Goal: Task Accomplishment & Management: Manage account settings

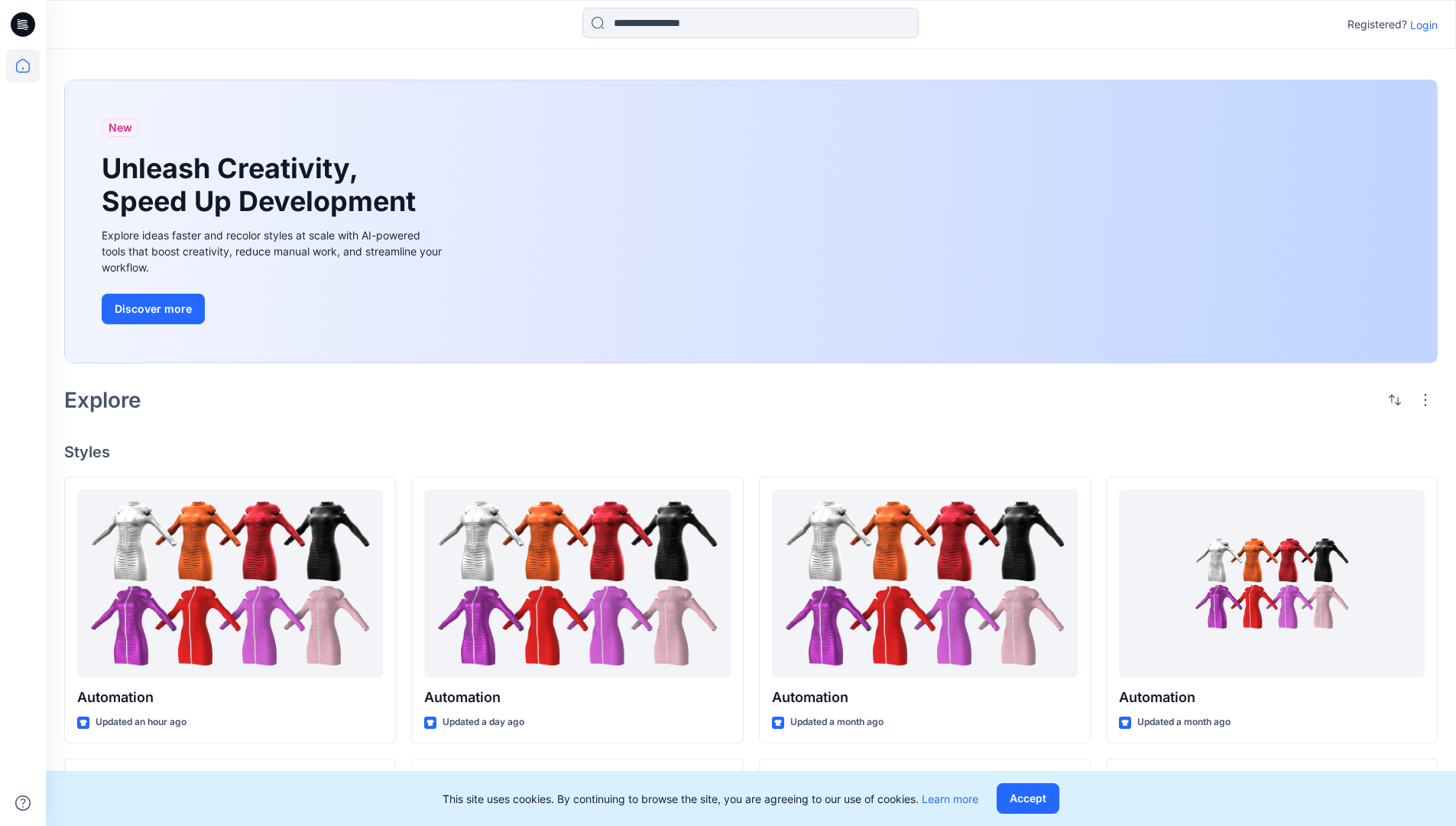
click at [1420, 24] on p "Login" at bounding box center [1424, 25] width 27 height 16
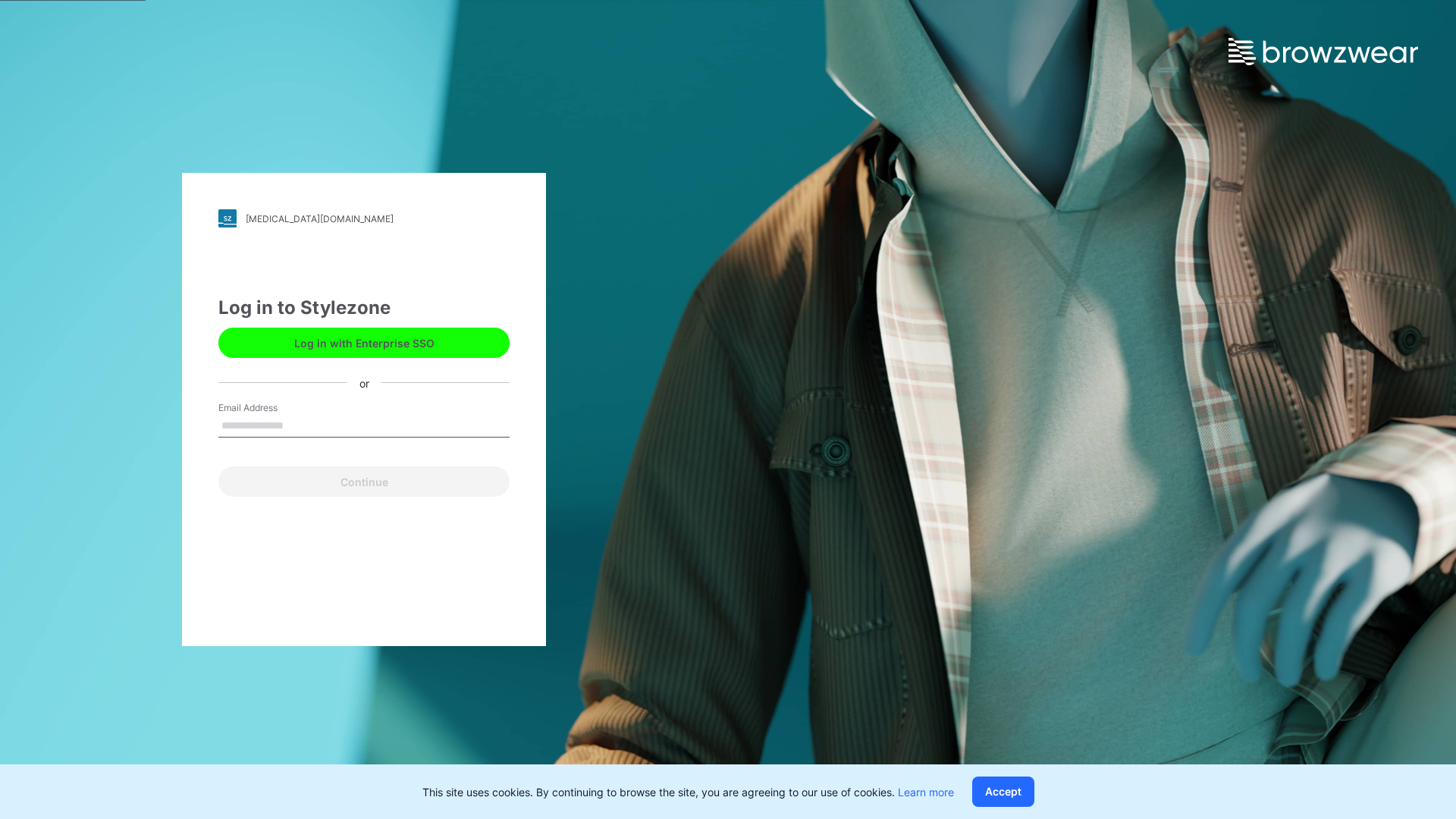
click at [300, 425] on input "Email Address" at bounding box center [364, 425] width 292 height 22
type input "**********"
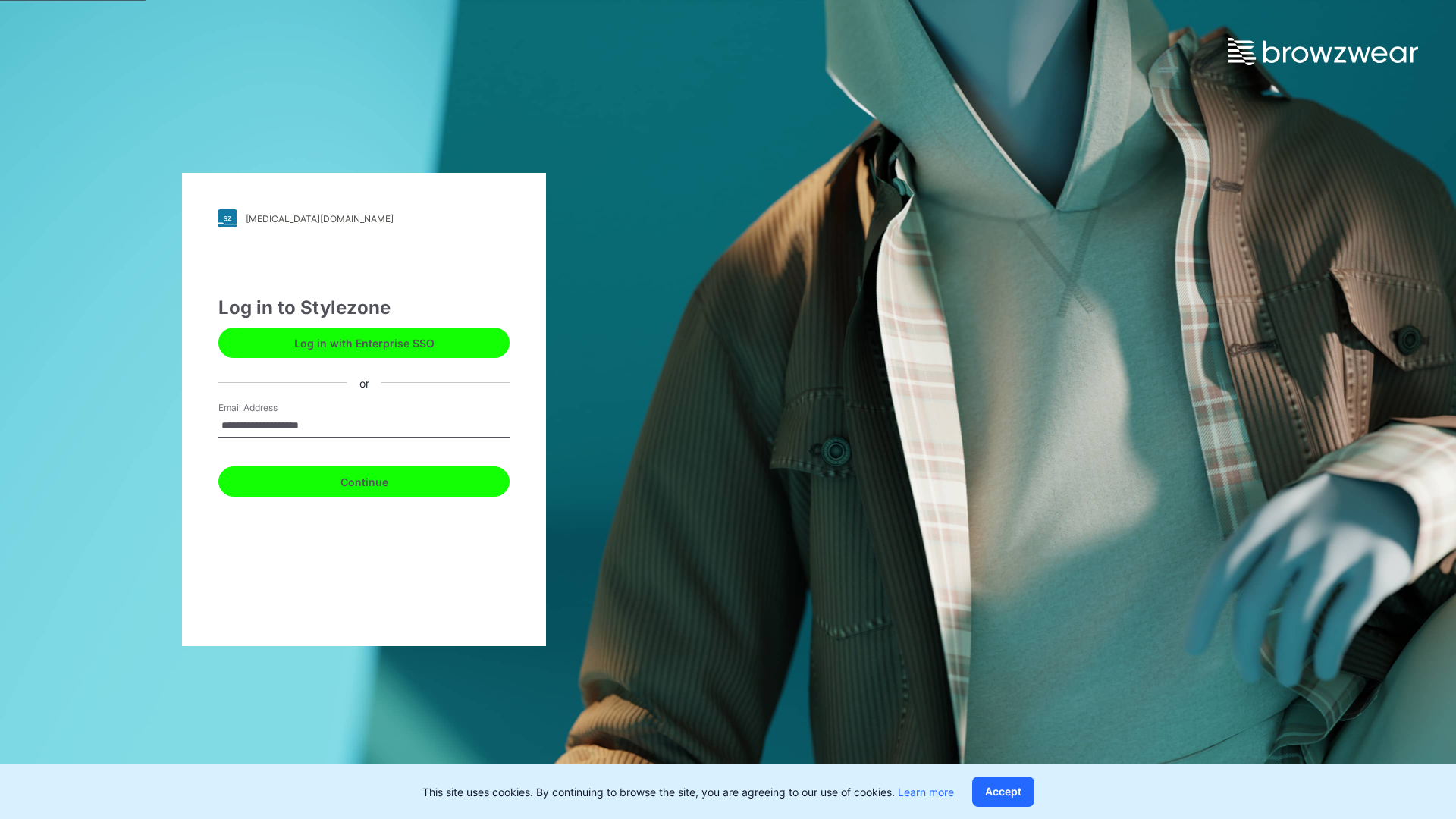
click at [381, 479] on button "Continue" at bounding box center [364, 481] width 292 height 30
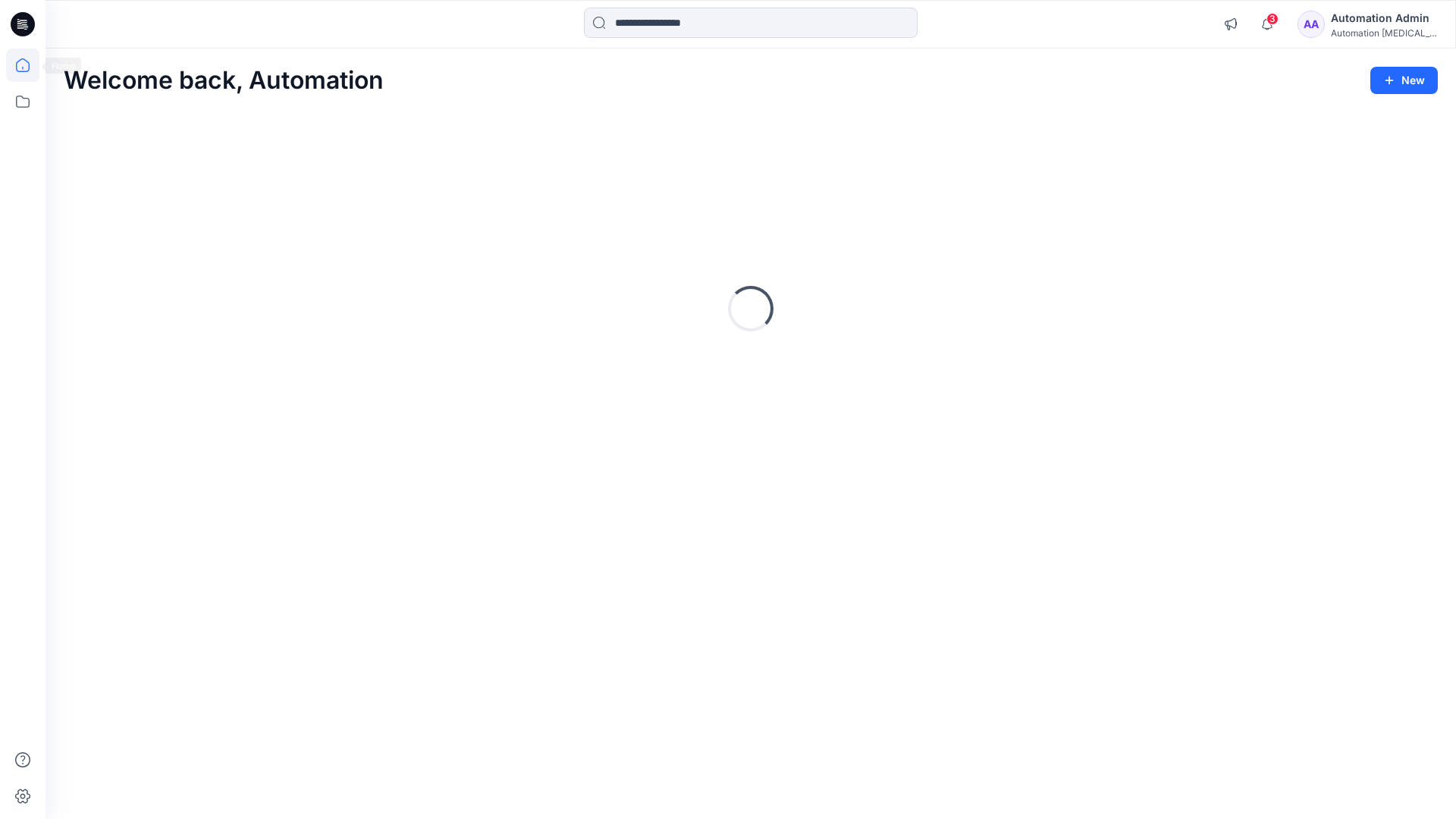
click at [29, 65] on icon at bounding box center [22, 65] width 14 height 14
click at [1387, 18] on div "Automation Admin" at bounding box center [1384, 18] width 106 height 18
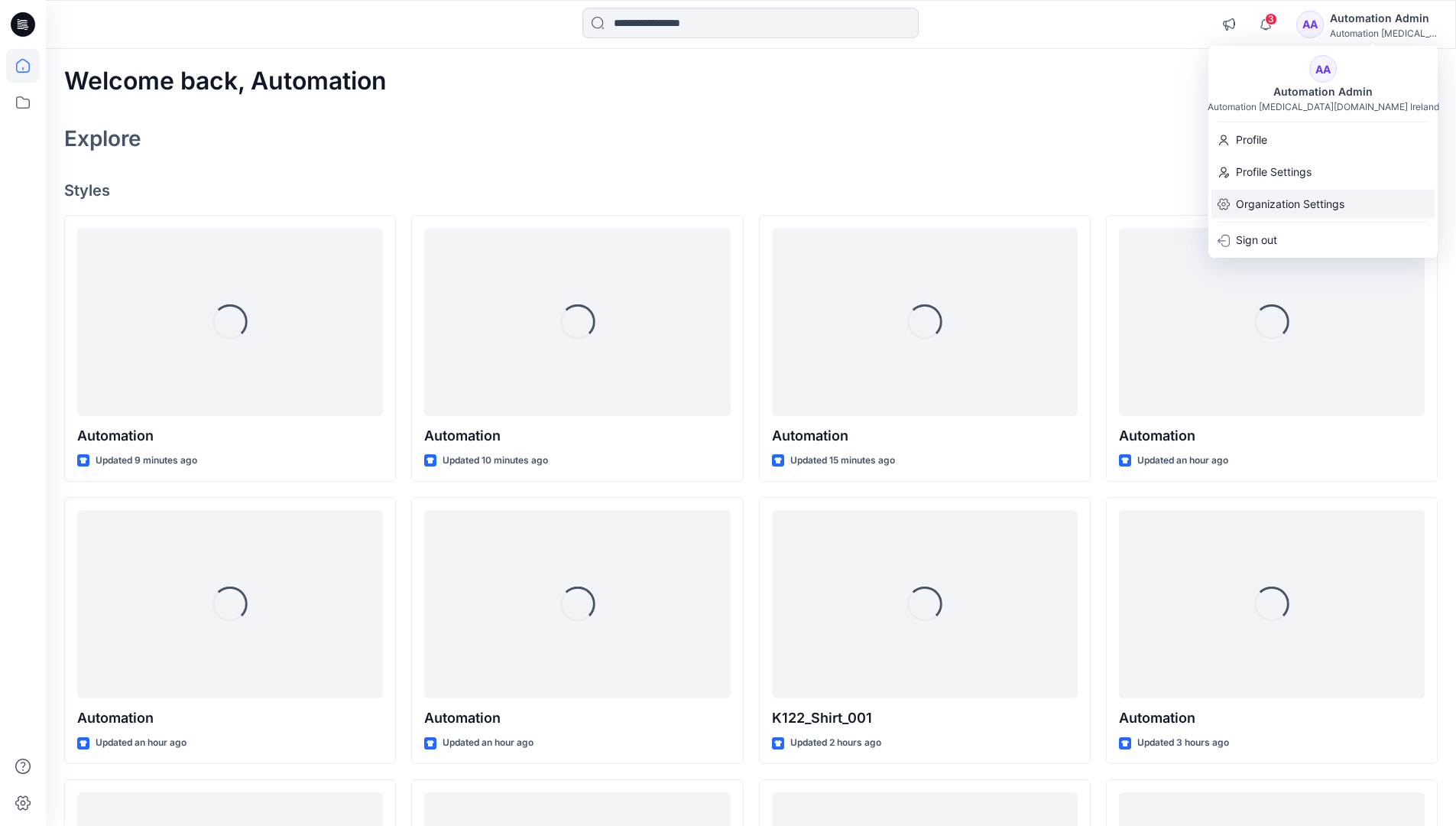
click at [1308, 204] on p "Organization Settings" at bounding box center [1290, 204] width 109 height 29
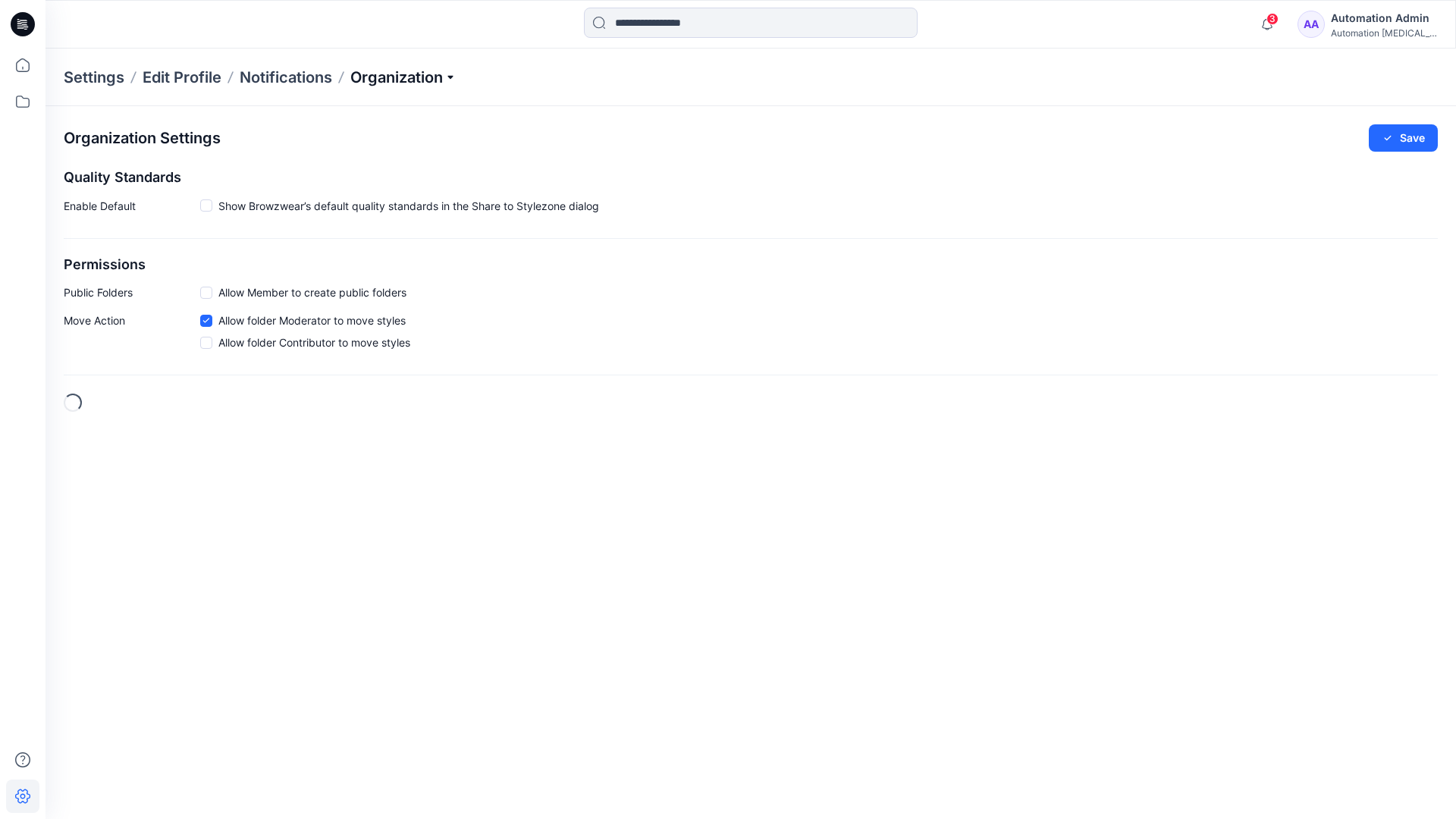
click at [454, 74] on p "Organization" at bounding box center [403, 77] width 106 height 22
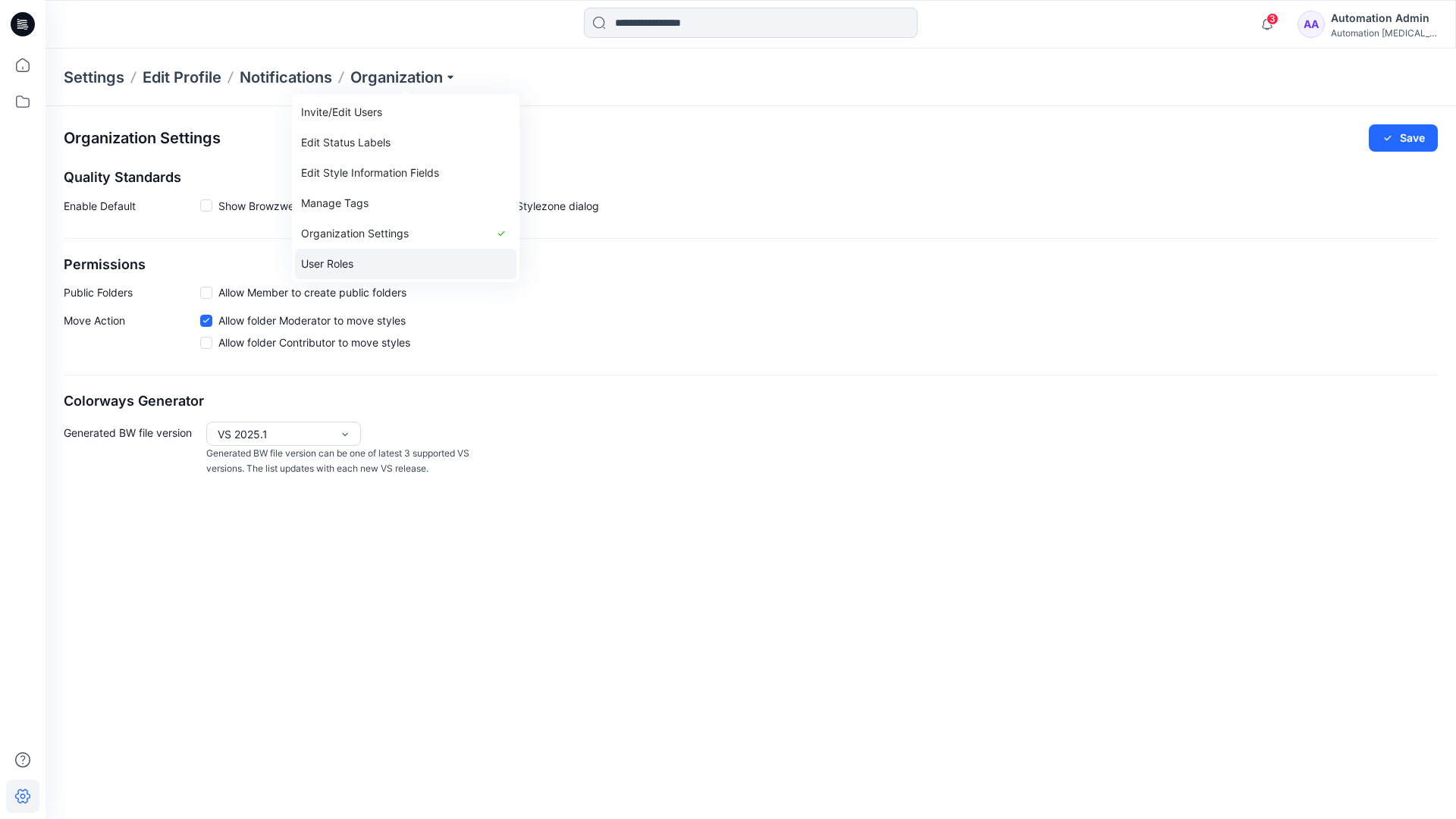
click at [359, 262] on link "User Roles" at bounding box center [405, 263] width 221 height 30
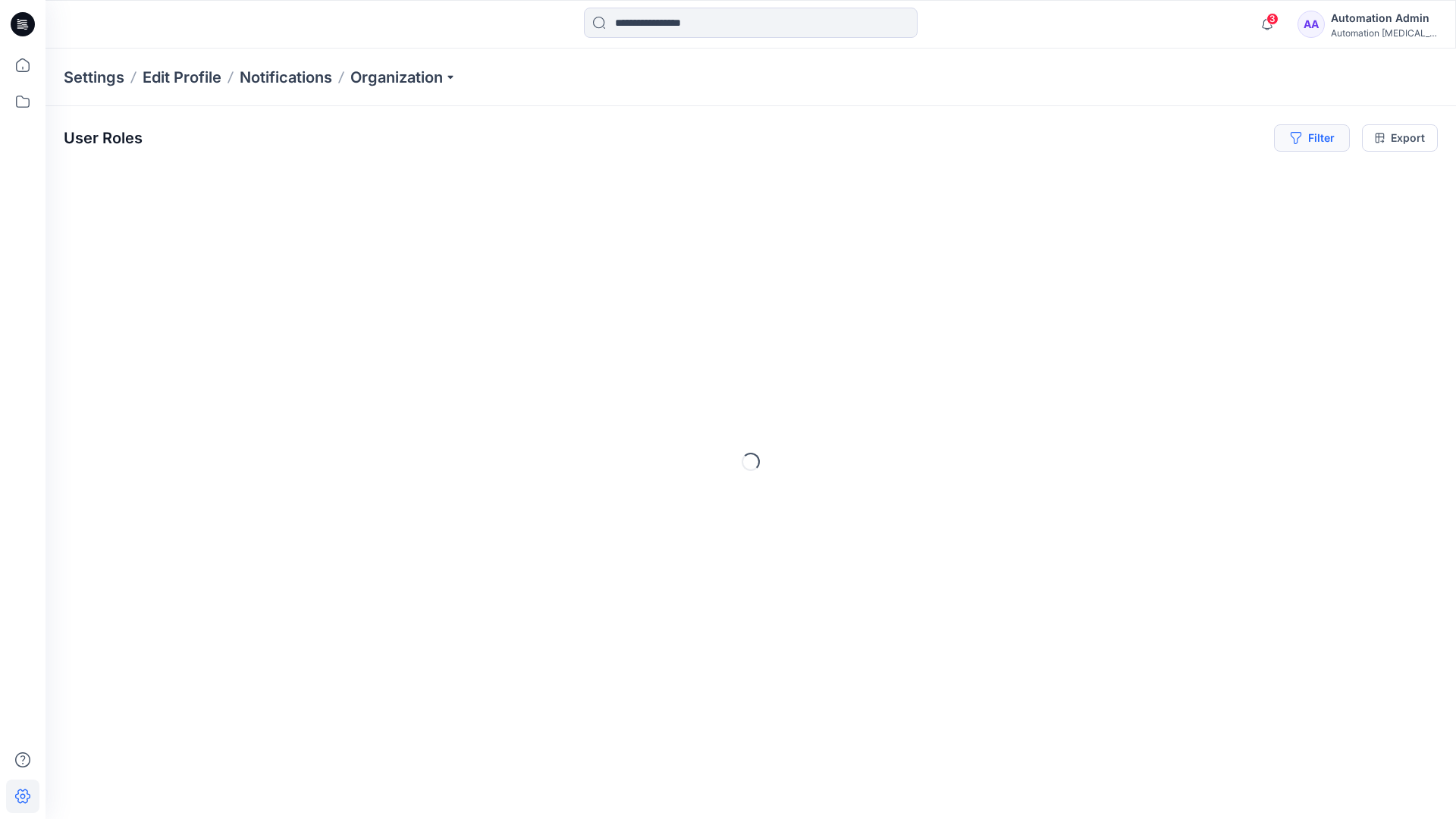
click at [1319, 143] on button "Filter" at bounding box center [1311, 138] width 76 height 27
click at [1218, 176] on div at bounding box center [1258, 179] width 157 height 19
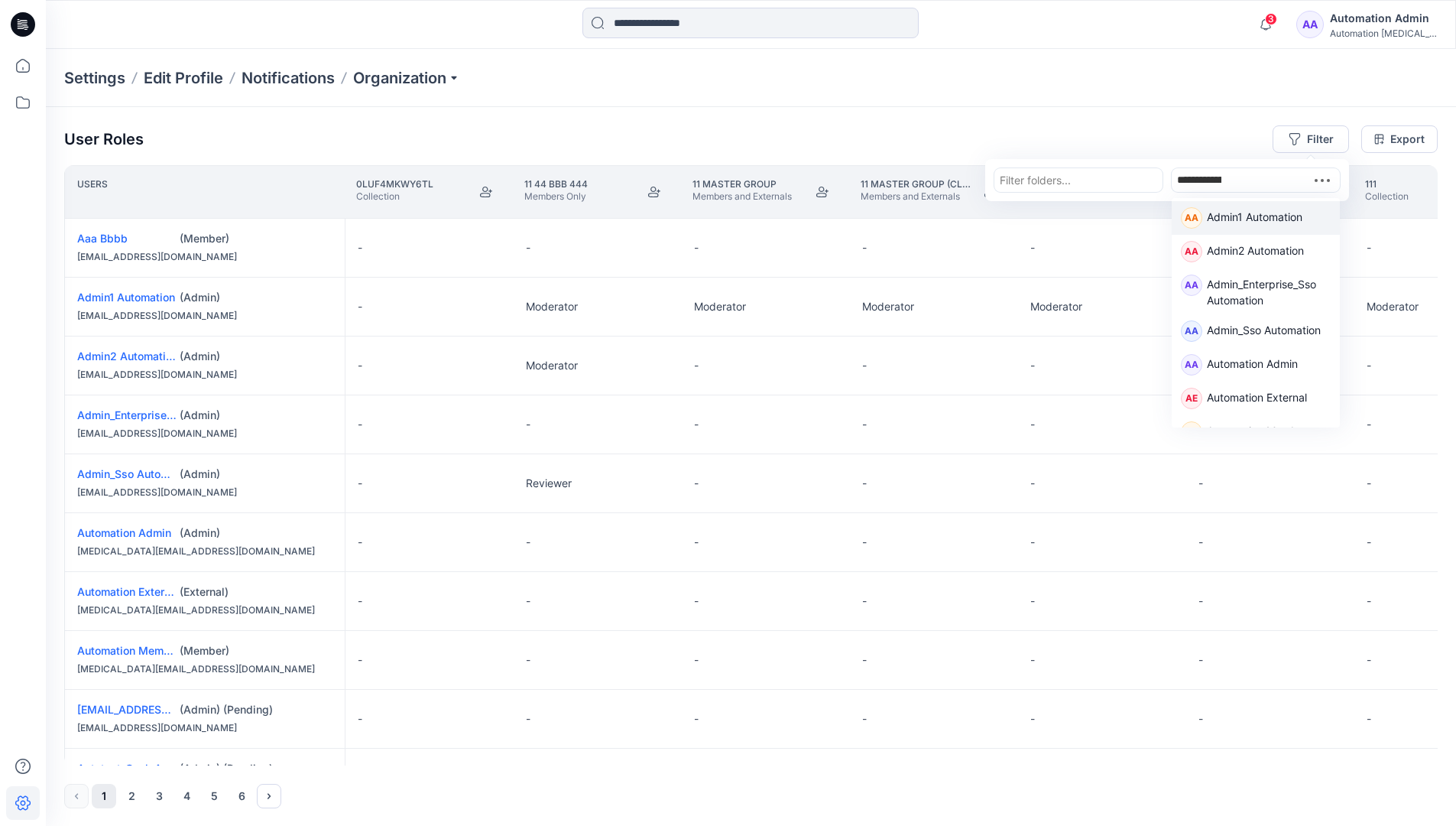
type input "**********"
click at [1231, 213] on p "Automation Member" at bounding box center [1257, 218] width 101 height 20
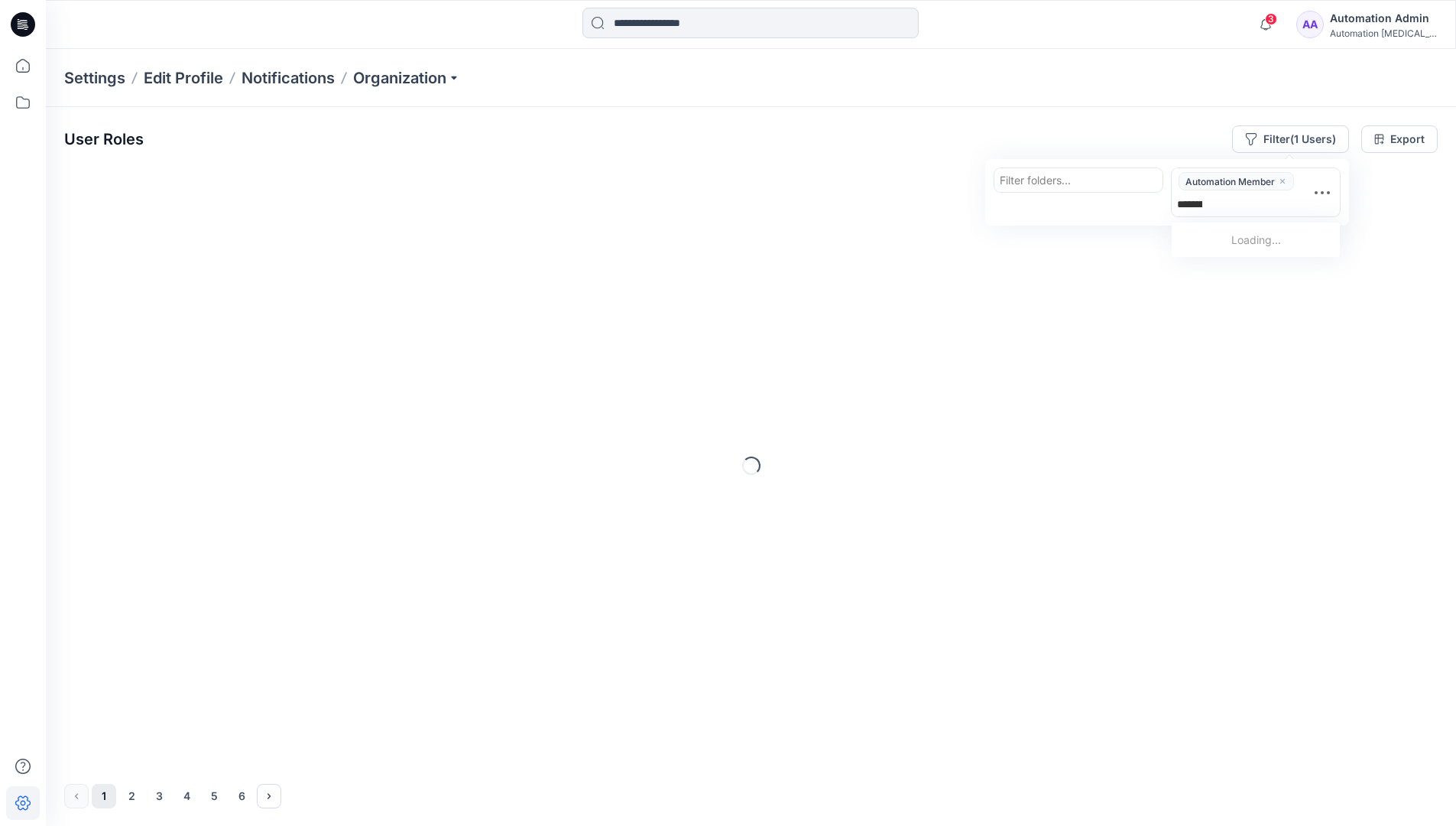
type input "**********"
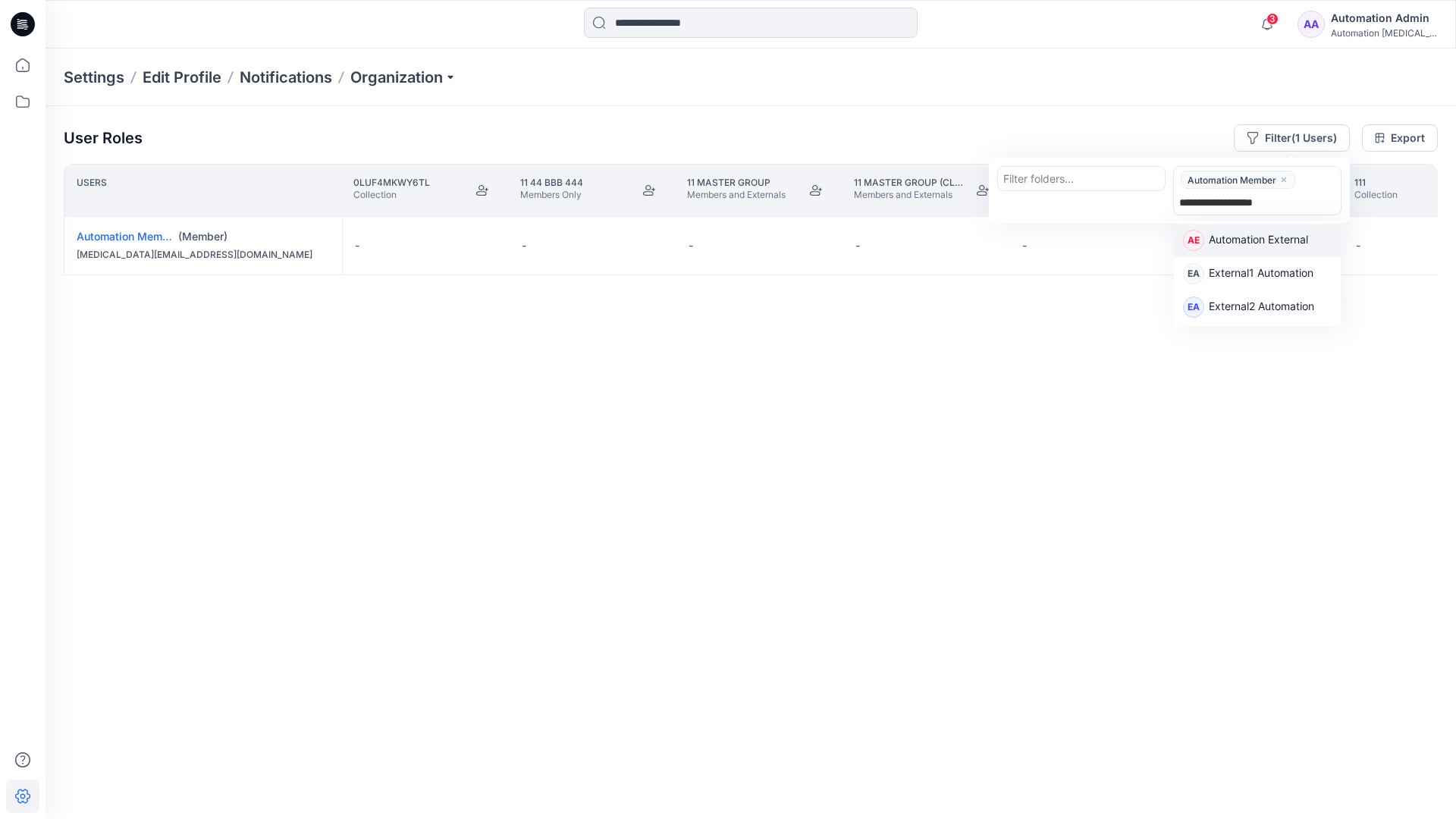
click at [1303, 239] on p "Automation External" at bounding box center [1259, 241] width 99 height 20
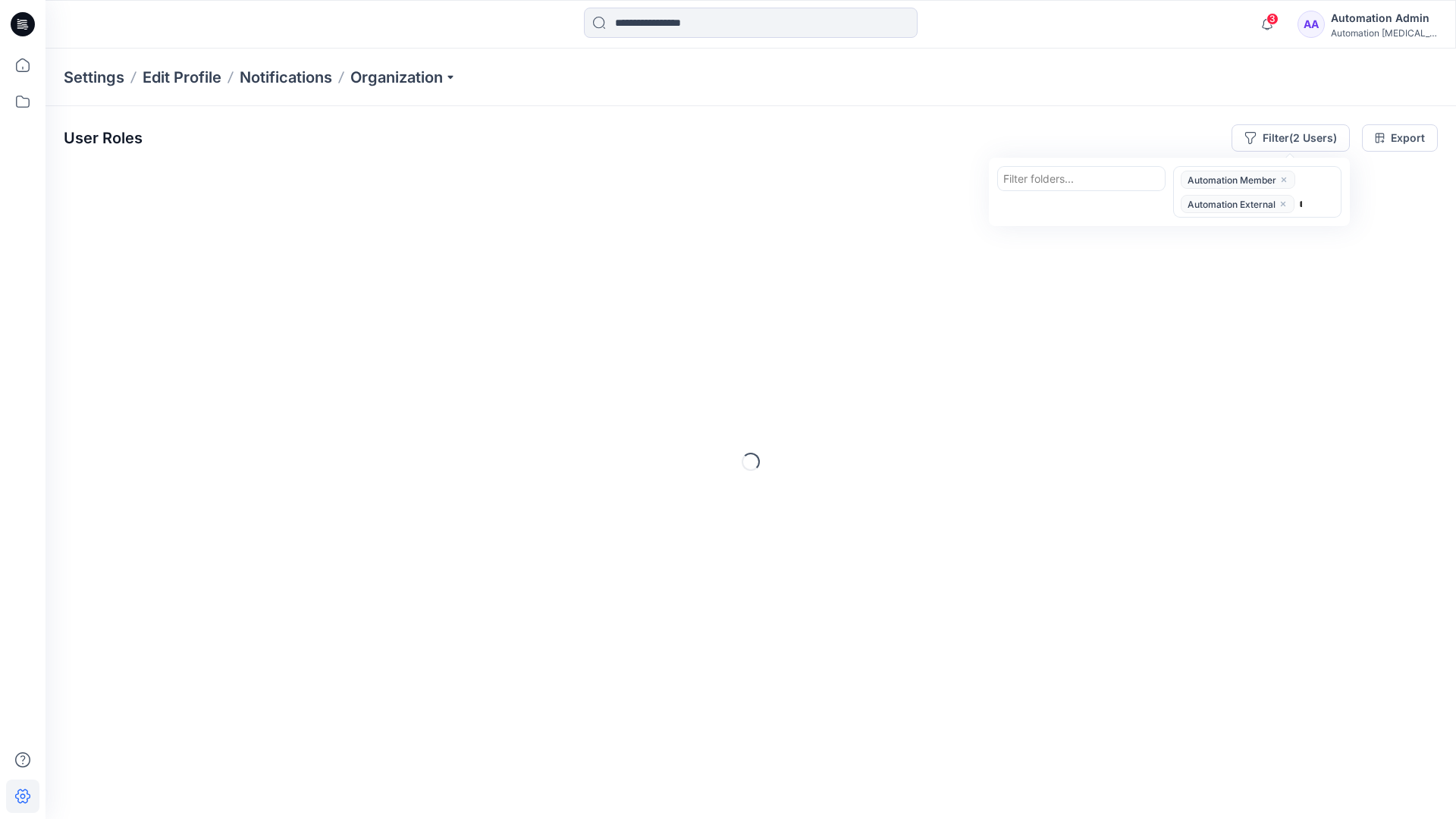
type input "*****"
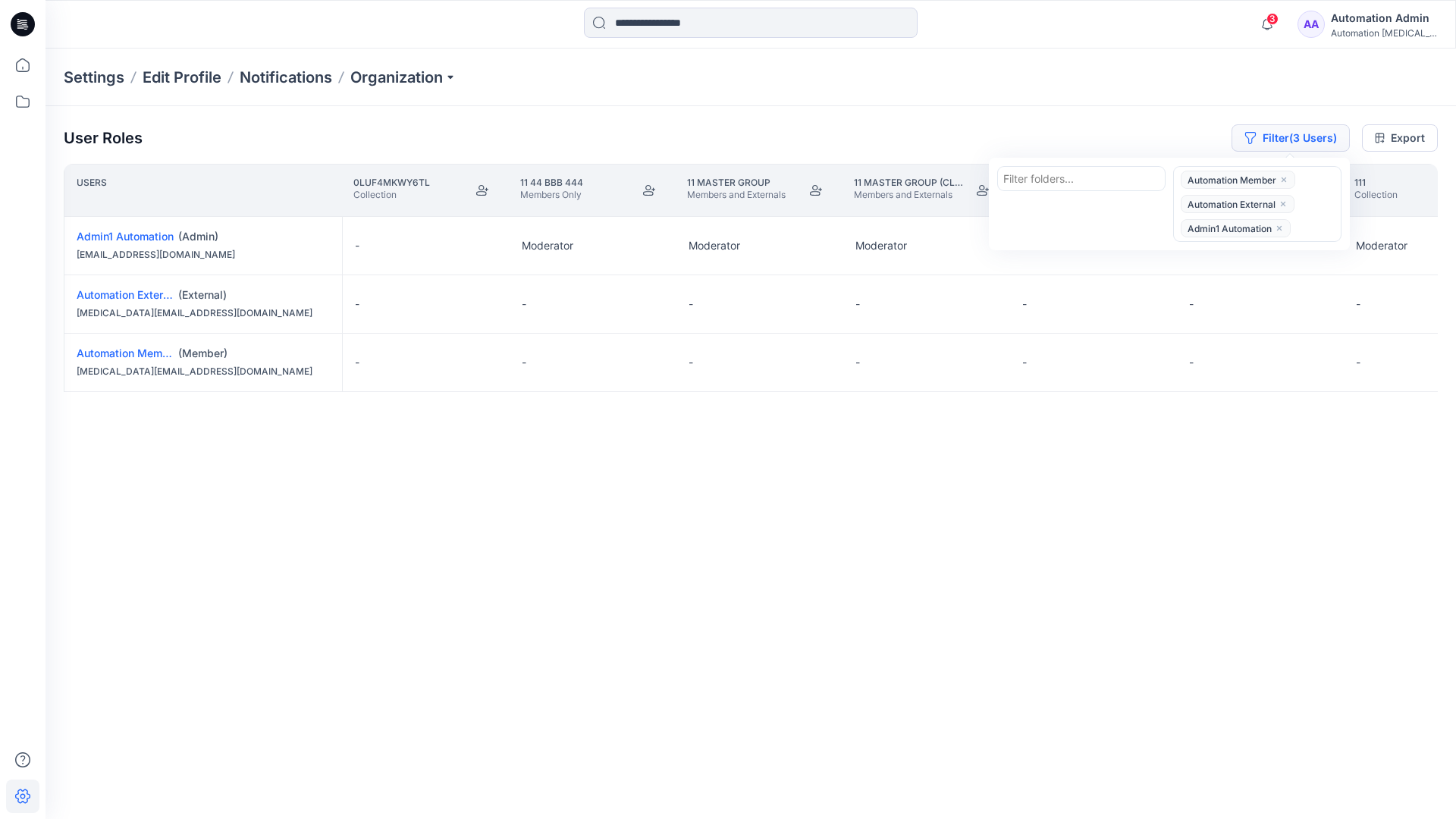
click at [1269, 130] on button "Filter (3 Users)" at bounding box center [1291, 138] width 118 height 27
click at [1290, 142] on button "Filter (3 Users)" at bounding box center [1291, 138] width 118 height 27
click at [1284, 200] on icon "close" at bounding box center [1283, 204] width 9 height 9
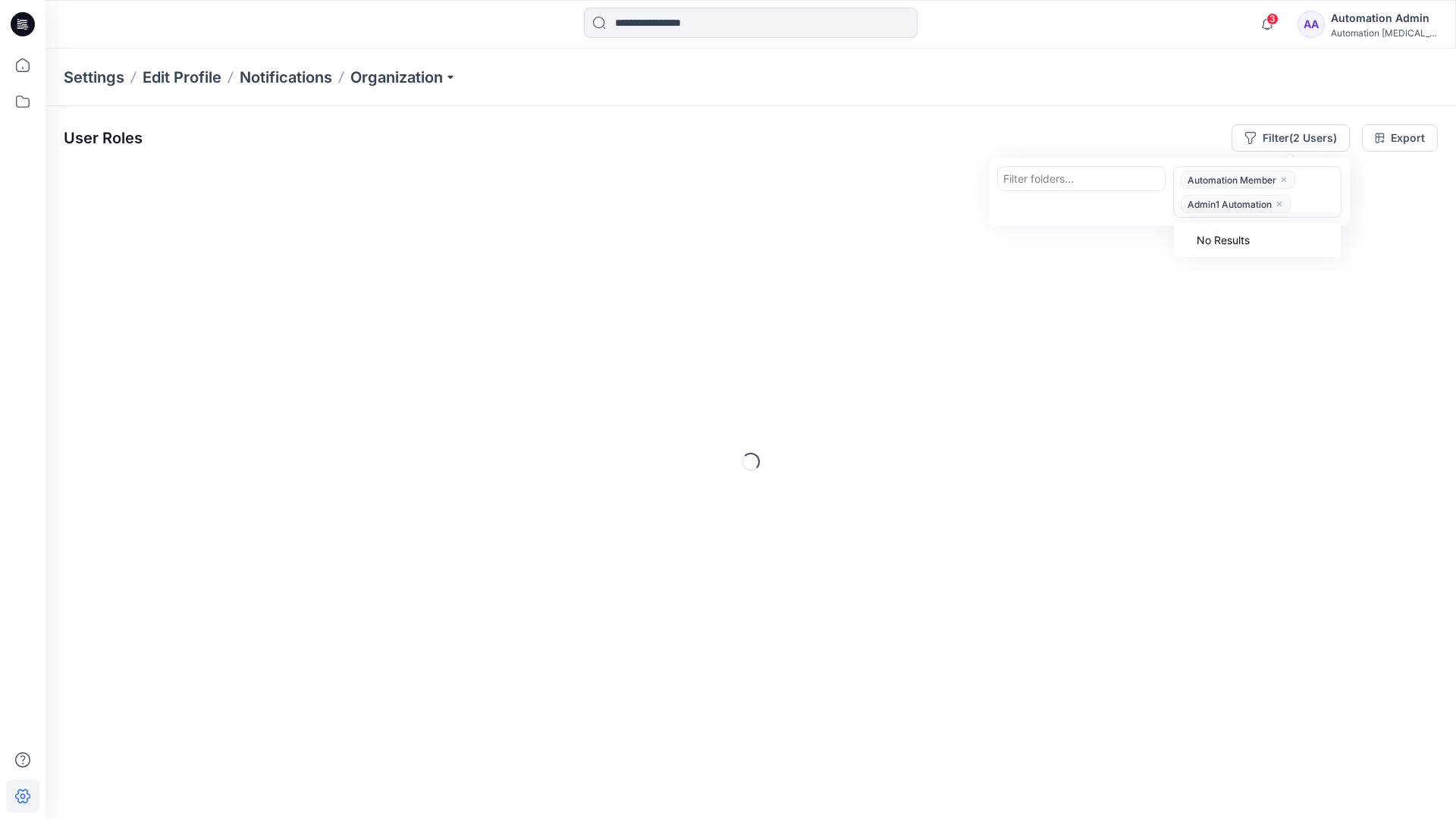
click at [1281, 201] on icon "close" at bounding box center [1279, 204] width 9 height 9
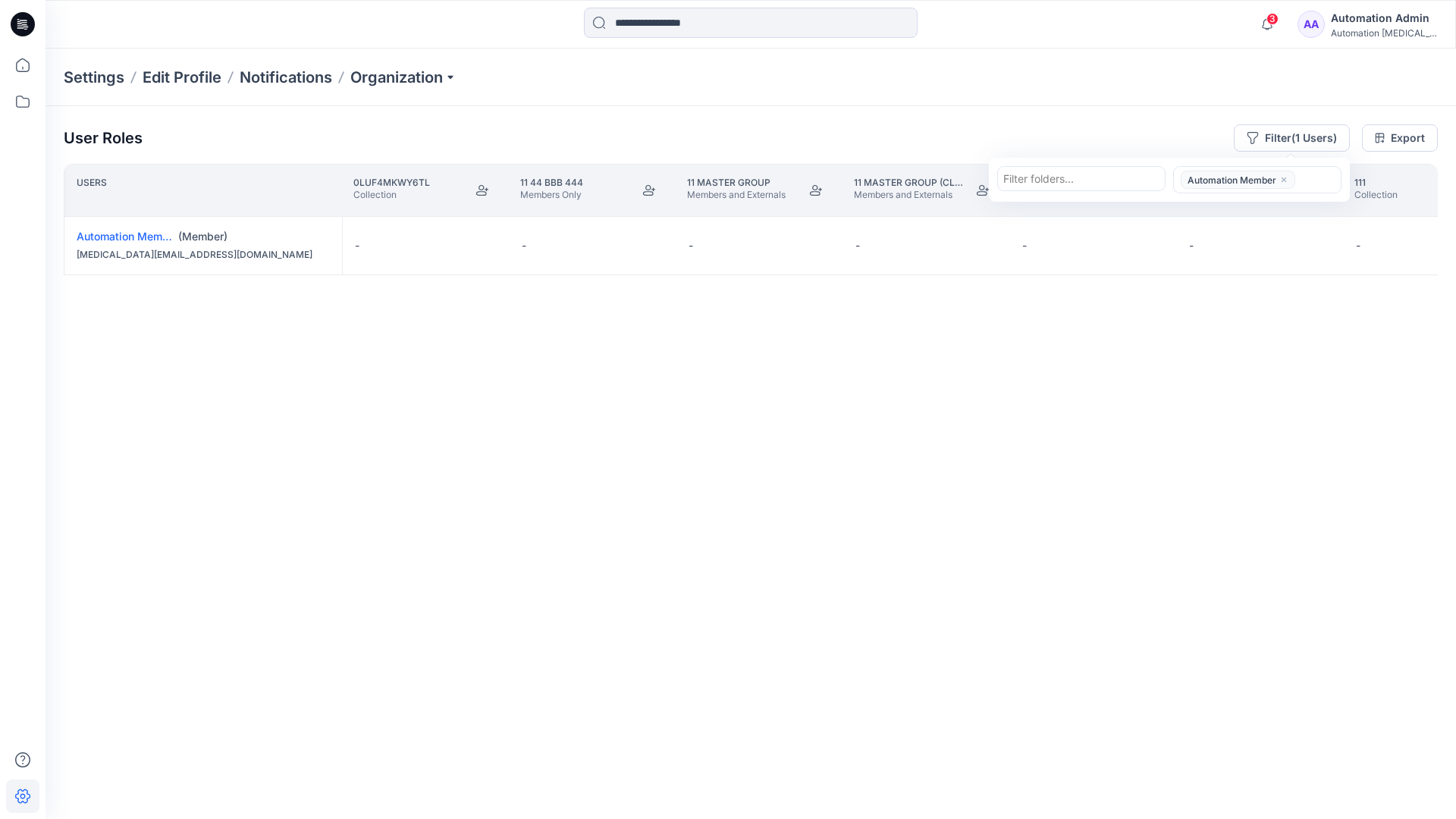
click at [1284, 176] on icon "close" at bounding box center [1283, 179] width 9 height 9
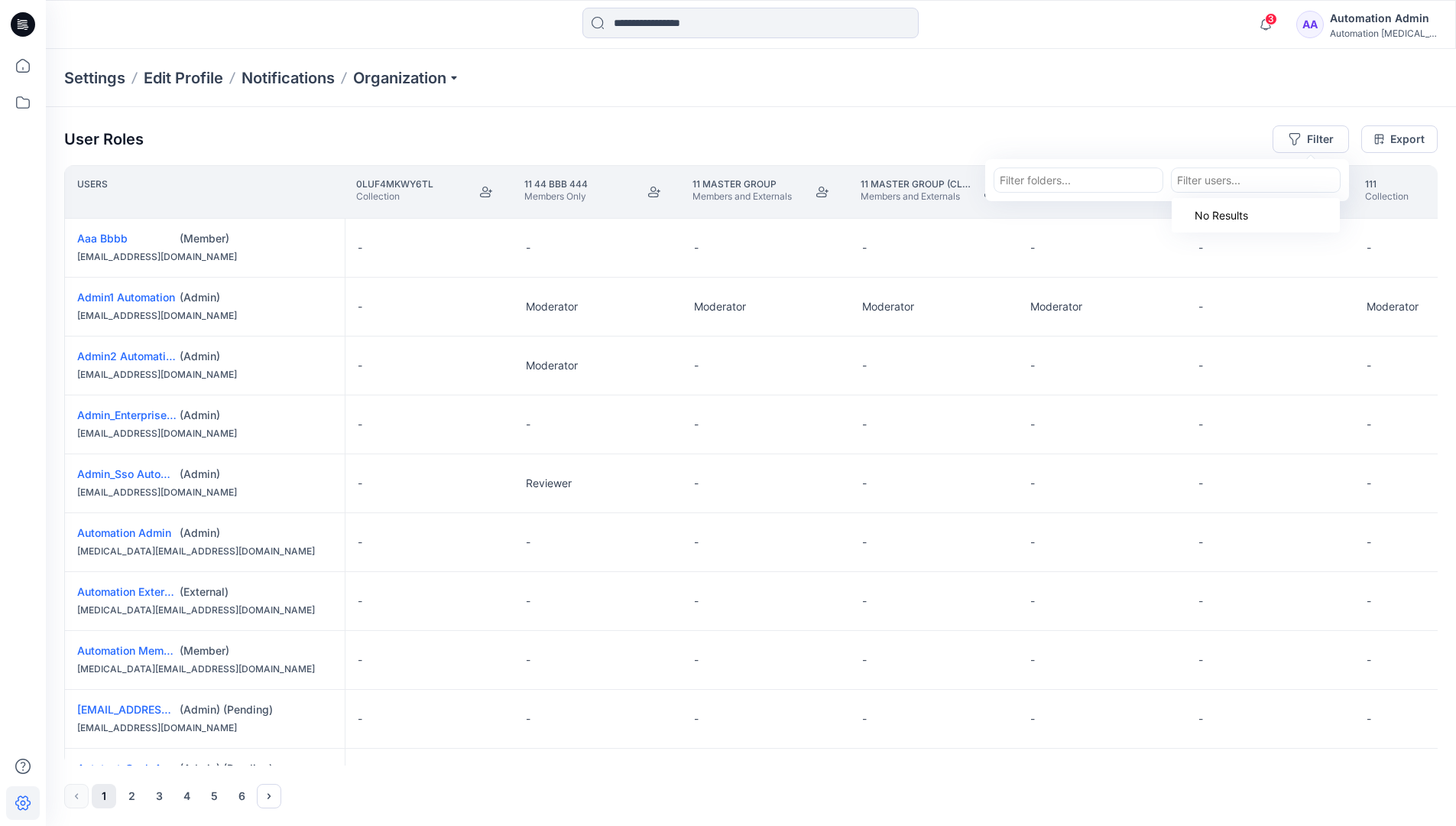
click at [1095, 122] on div "User Roles Filter Filter folders... option Automation Member, deselected. Use U…" at bounding box center [751, 467] width 1410 height 720
click at [1396, 19] on div "Automation Admin" at bounding box center [1383, 18] width 107 height 19
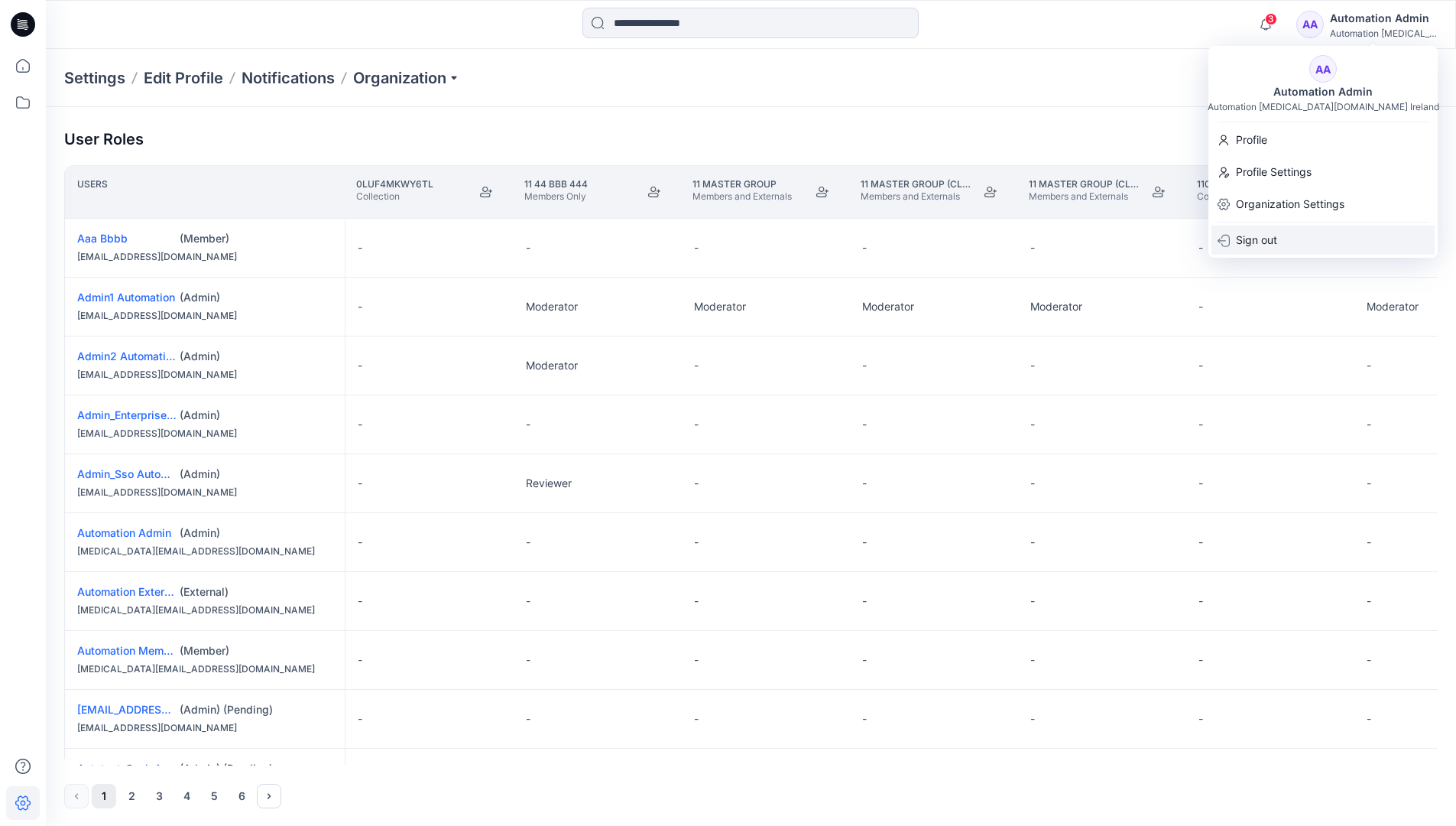
click at [1306, 234] on div "Sign out" at bounding box center [1322, 240] width 223 height 29
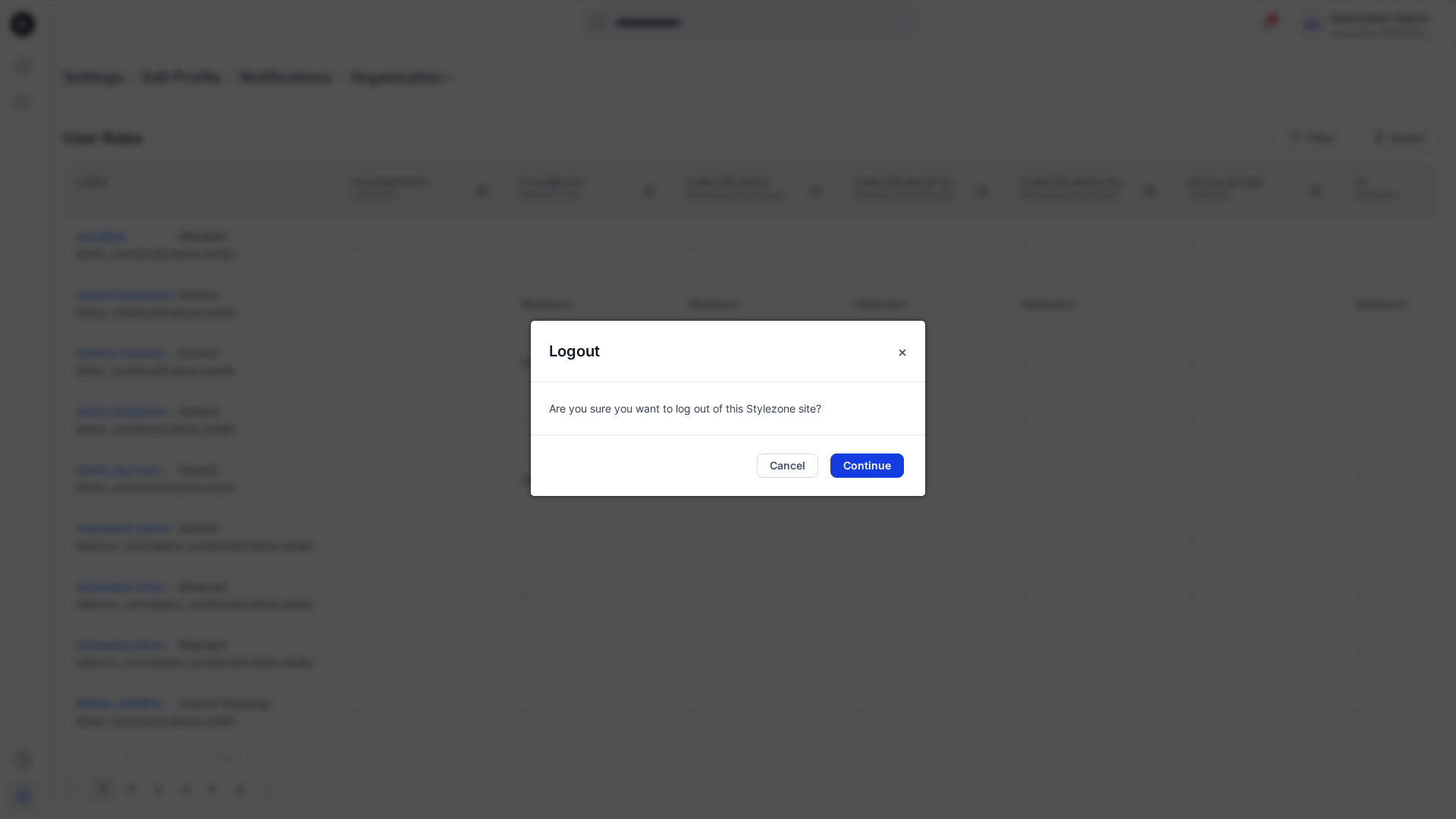
click at [864, 461] on button "Continue" at bounding box center [867, 465] width 73 height 24
